Goal: Information Seeking & Learning: Find specific page/section

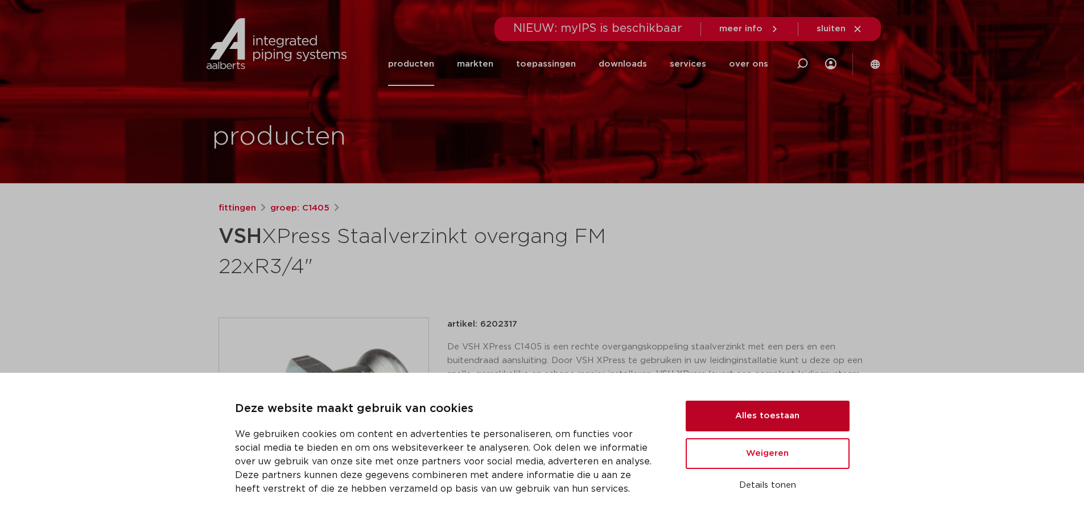
click at [722, 408] on button "Alles toestaan" at bounding box center [768, 416] width 164 height 31
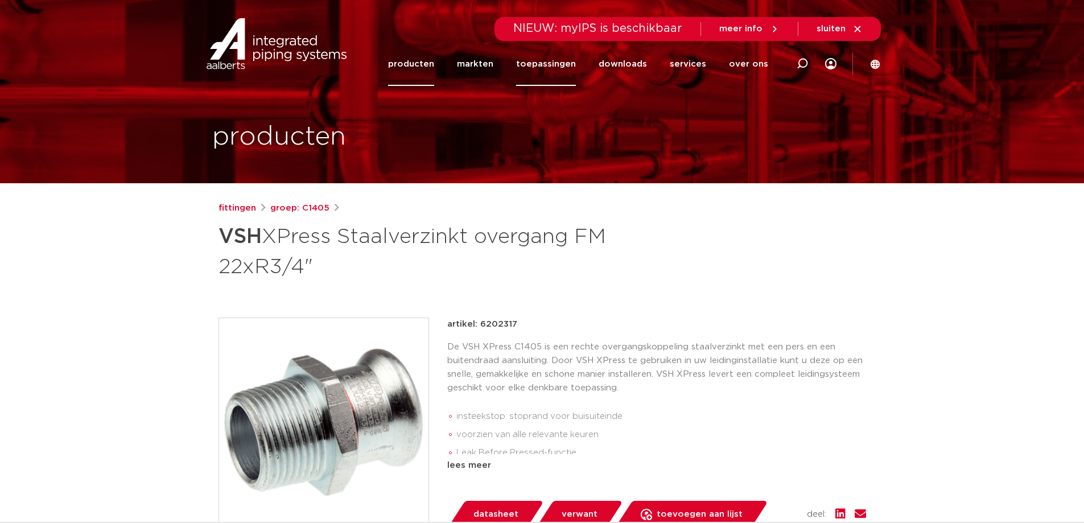
click at [569, 66] on link "toepassingen" at bounding box center [546, 64] width 60 height 44
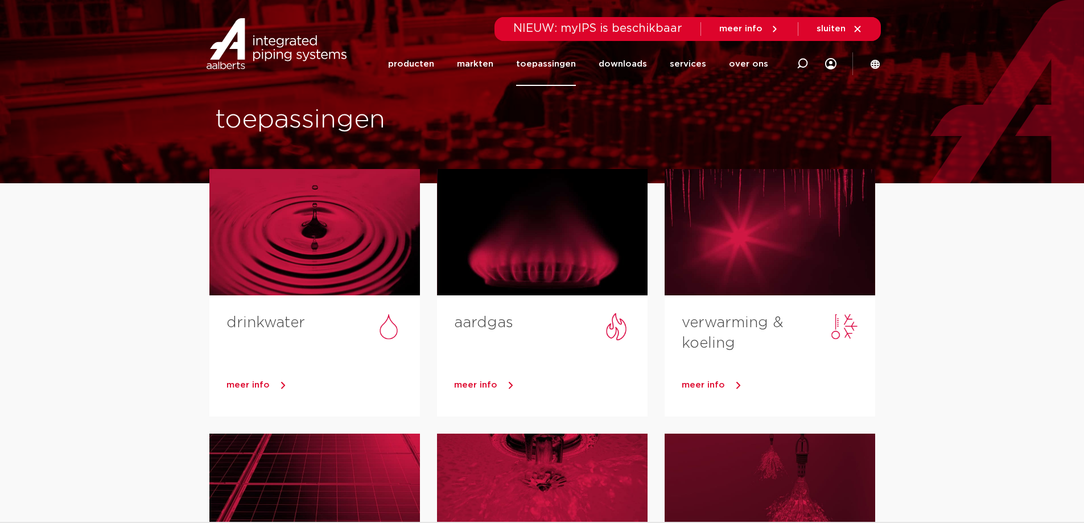
click at [759, 20] on div "meer info" at bounding box center [749, 29] width 60 height 18
click at [758, 23] on div "meer info" at bounding box center [749, 29] width 60 height 18
click at [758, 25] on span "meer info" at bounding box center [740, 28] width 43 height 9
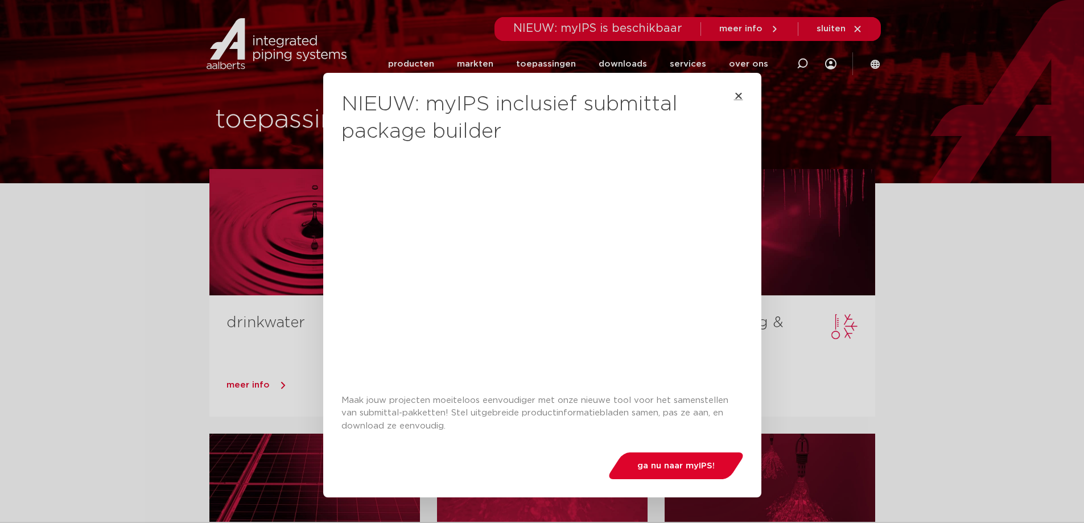
click at [734, 96] on icon "Close" at bounding box center [738, 95] width 9 height 9
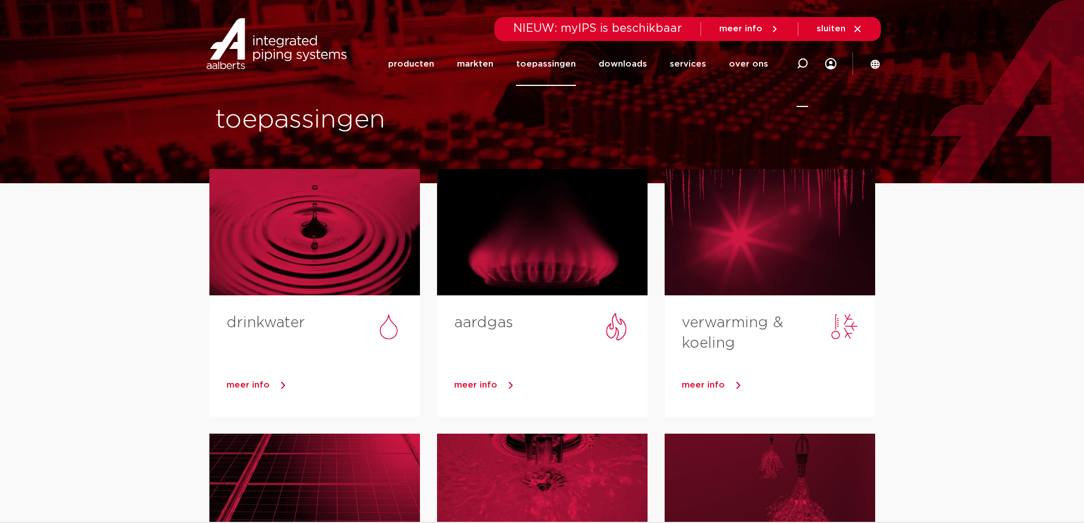
click at [799, 64] on icon at bounding box center [803, 64] width 14 height 14
click at [615, 72] on input "Zoeken" at bounding box center [631, 62] width 358 height 23
type input "VSH fullflow"
click button "Zoeken" at bounding box center [0, 0] width 0 height 0
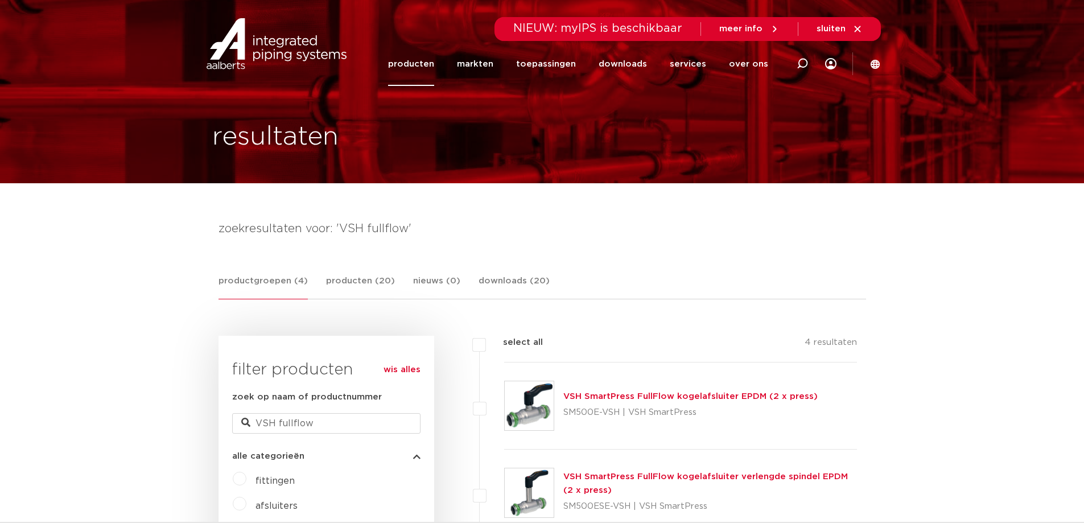
click at [568, 229] on h4 "zoekresultaten voor: 'VSH fullflow'" at bounding box center [543, 229] width 648 height 18
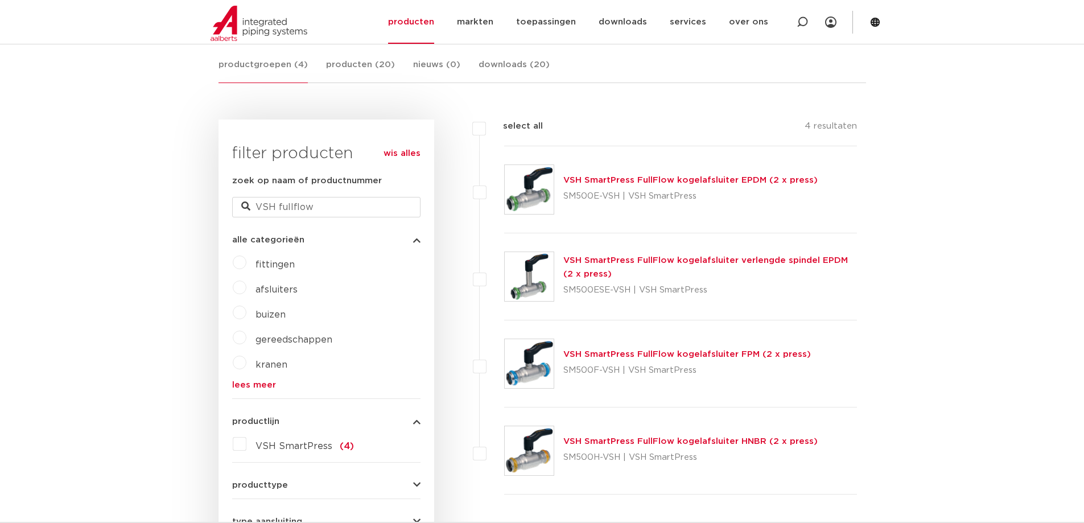
scroll to position [171, 0]
